Goal: Task Accomplishment & Management: Complete application form

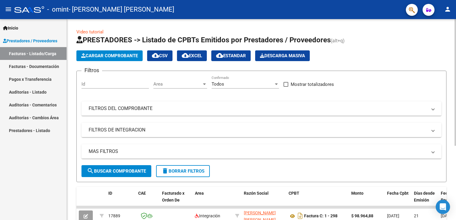
click at [126, 57] on span "Cargar Comprobante" at bounding box center [109, 55] width 57 height 5
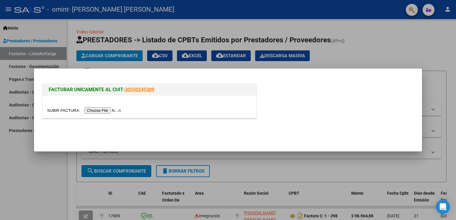
click at [101, 110] on input "file" at bounding box center [85, 110] width 76 height 6
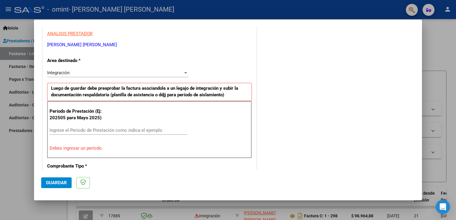
scroll to position [124, 0]
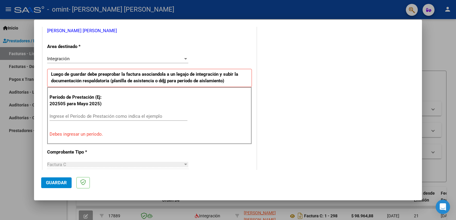
click at [116, 118] on input "Ingrese el Período de Prestación como indica el ejemplo" at bounding box center [119, 116] width 138 height 5
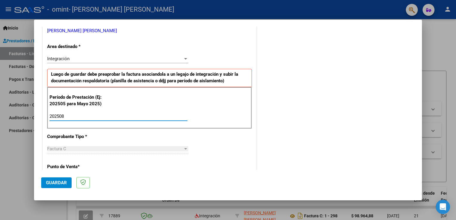
type input "202508"
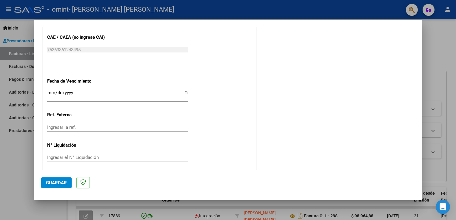
scroll to position [381, 0]
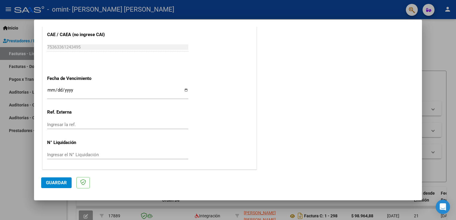
click at [52, 89] on input "Ingresar la fecha" at bounding box center [117, 93] width 141 height 10
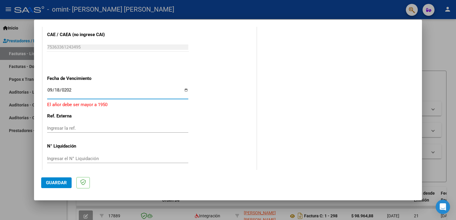
type input "[DATE]"
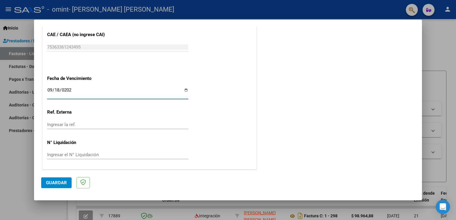
click at [61, 184] on span "Guardar" at bounding box center [56, 182] width 21 height 5
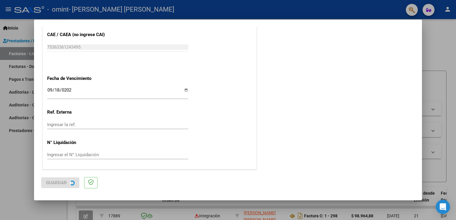
scroll to position [0, 0]
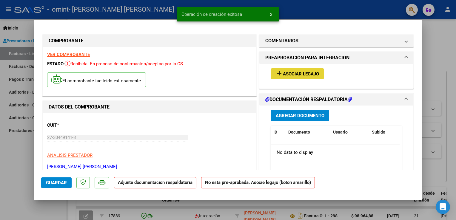
click at [288, 74] on span "Asociar Legajo" at bounding box center [301, 73] width 36 height 5
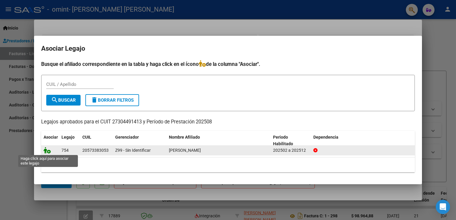
click at [49, 150] on icon at bounding box center [47, 150] width 7 height 7
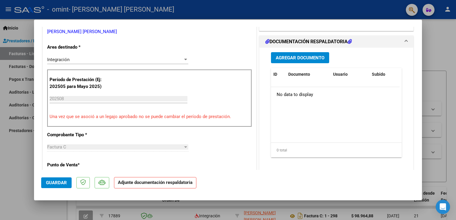
scroll to position [149, 0]
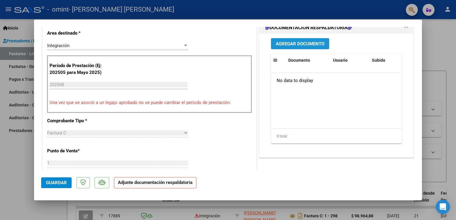
click at [316, 45] on span "Agregar Documento" at bounding box center [300, 43] width 49 height 5
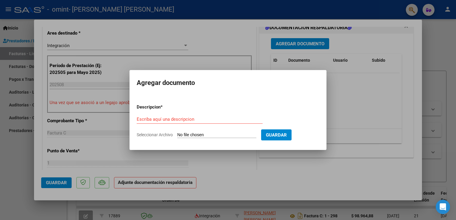
click at [194, 134] on input "Seleccionar Archivo" at bounding box center [216, 136] width 79 height 6
type input "C:\fakepath\planilla agosto.jpg"
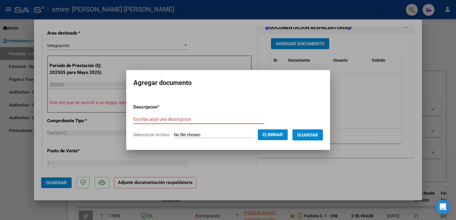
click at [158, 120] on input "Escriba aquí una descripcion" at bounding box center [198, 119] width 131 height 5
type input "Planilla de asistencia"
click at [310, 136] on span "Guardar" at bounding box center [307, 135] width 21 height 5
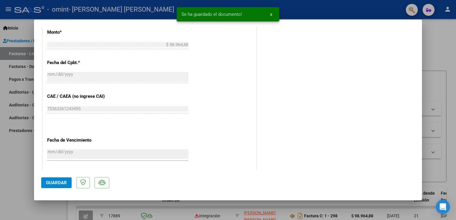
scroll to position [390, 0]
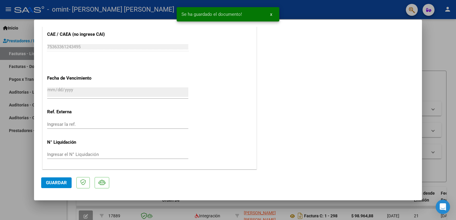
click at [56, 178] on button "Guardar" at bounding box center [56, 183] width 30 height 11
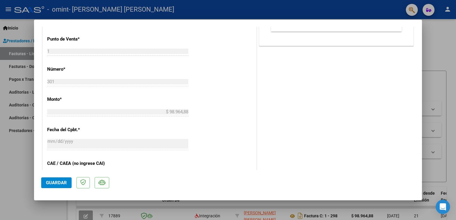
scroll to position [269, 0]
